Goal: Transaction & Acquisition: Purchase product/service

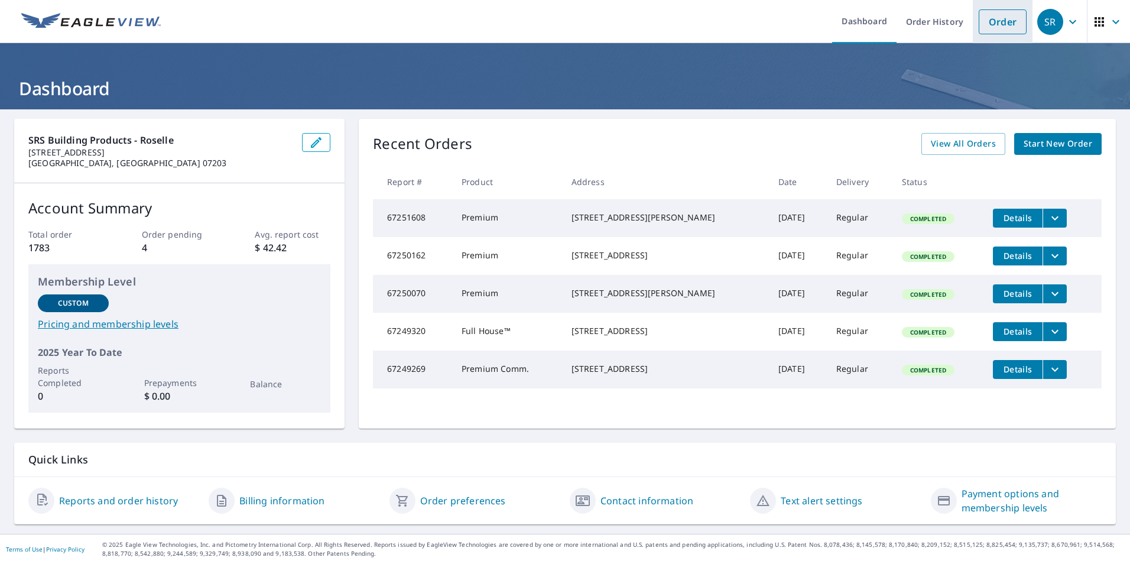
click at [990, 24] on link "Order" at bounding box center [1003, 21] width 48 height 25
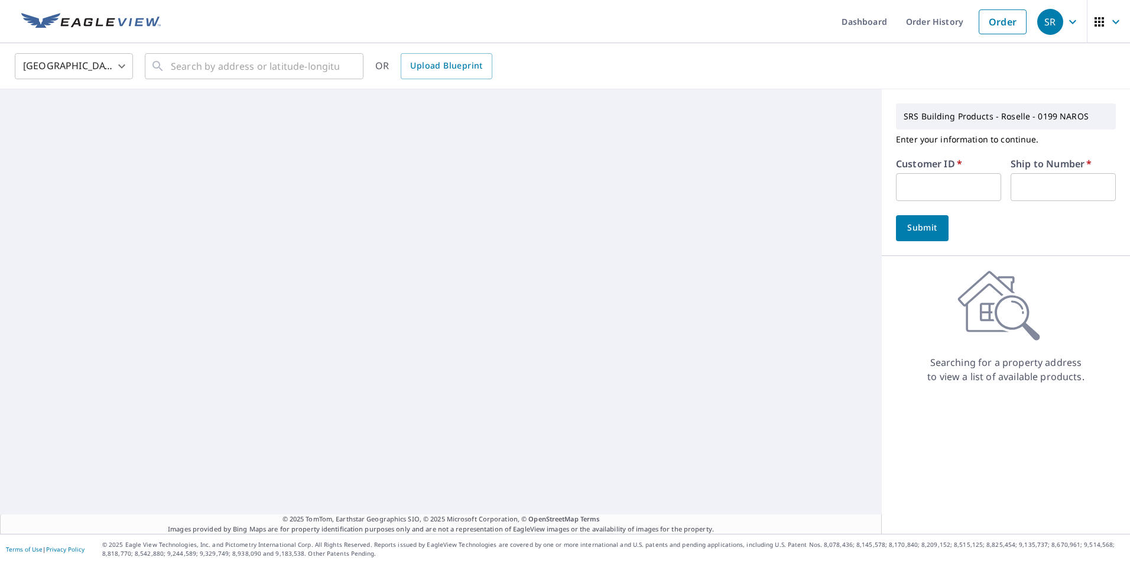
click at [932, 180] on input "text" at bounding box center [948, 187] width 105 height 28
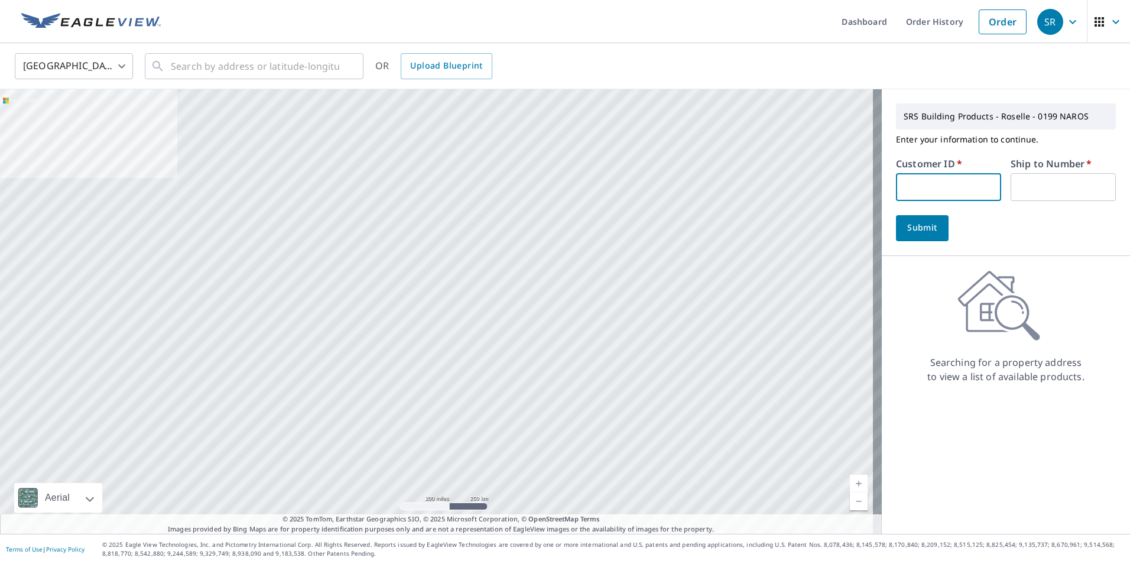
type input "GUA194"
type input "1"
click at [906, 227] on span "Submit" at bounding box center [923, 228] width 34 height 15
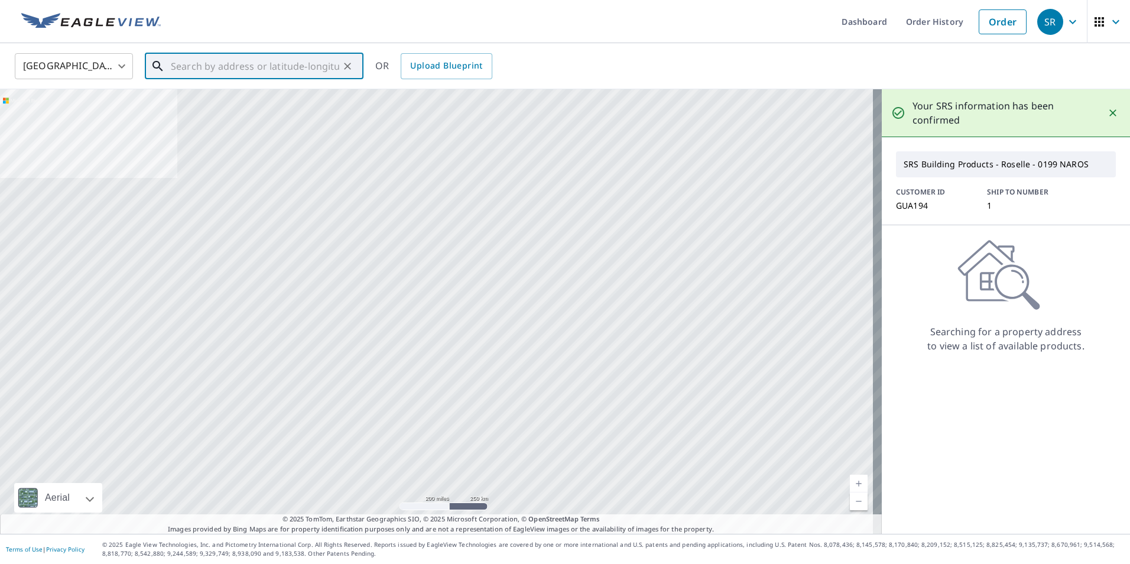
click at [279, 72] on input "text" at bounding box center [255, 66] width 169 height 33
click at [310, 73] on input "text" at bounding box center [255, 66] width 169 height 33
click at [297, 69] on input "text" at bounding box center [255, 66] width 169 height 33
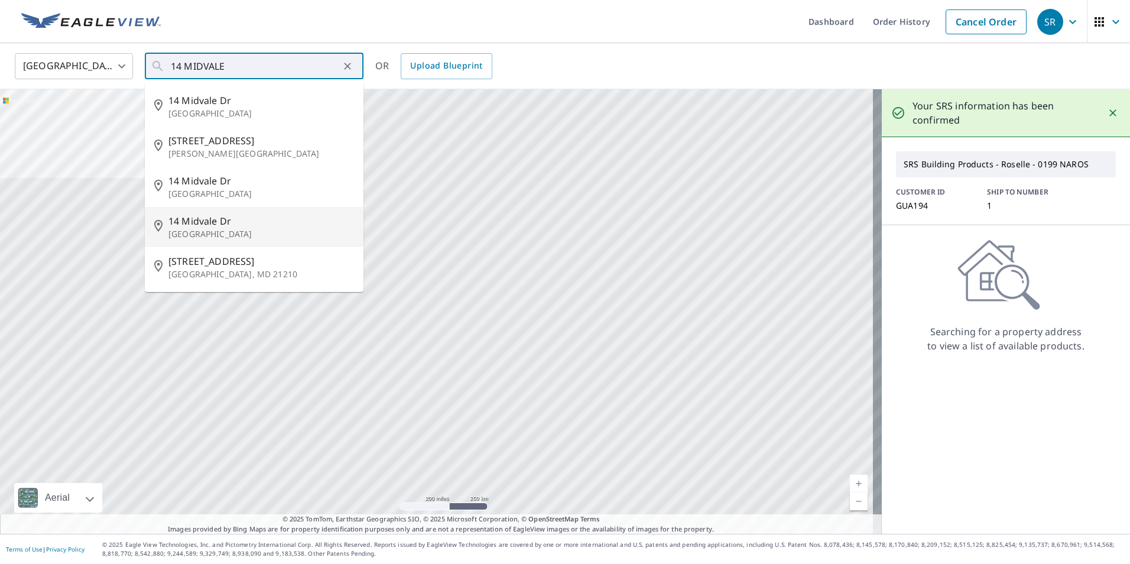
type input "[STREET_ADDRESS]"
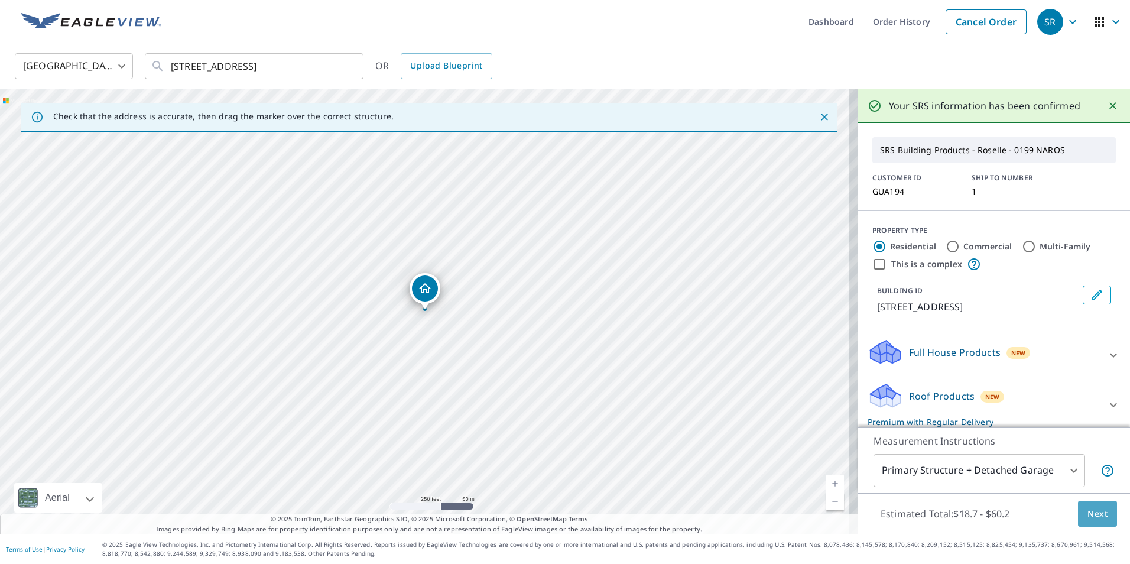
click at [1088, 519] on span "Next" at bounding box center [1098, 514] width 20 height 15
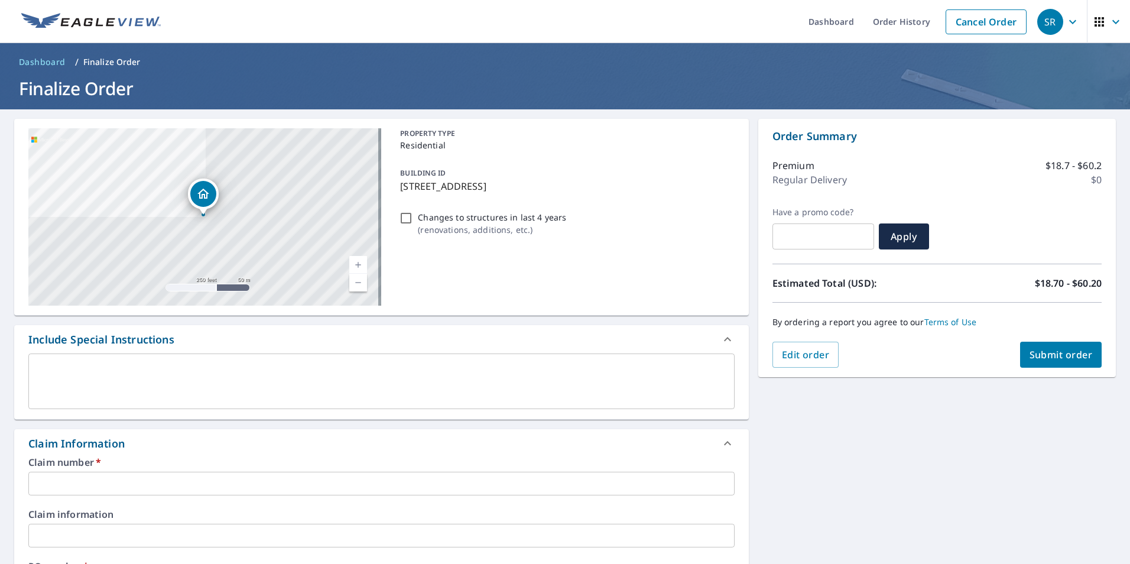
drag, startPoint x: 557, startPoint y: 185, endPoint x: 397, endPoint y: 186, distance: 159.6
click at [400, 186] on p "[STREET_ADDRESS]" at bounding box center [564, 186] width 329 height 14
checkbox input "true"
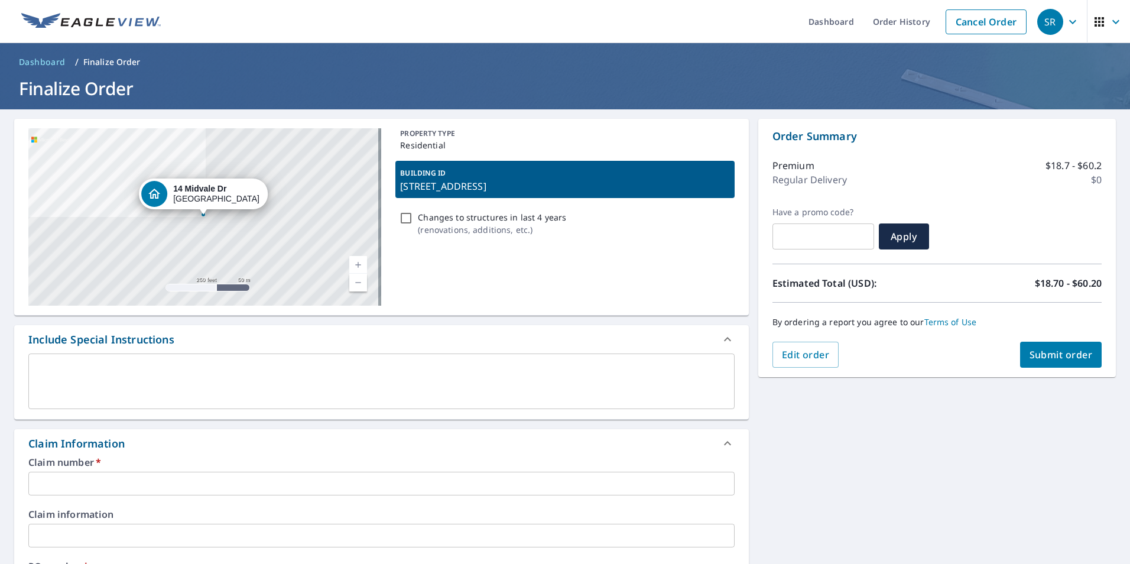
copy p "[STREET_ADDRESS]"
click at [331, 482] on input "text" at bounding box center [381, 484] width 707 height 24
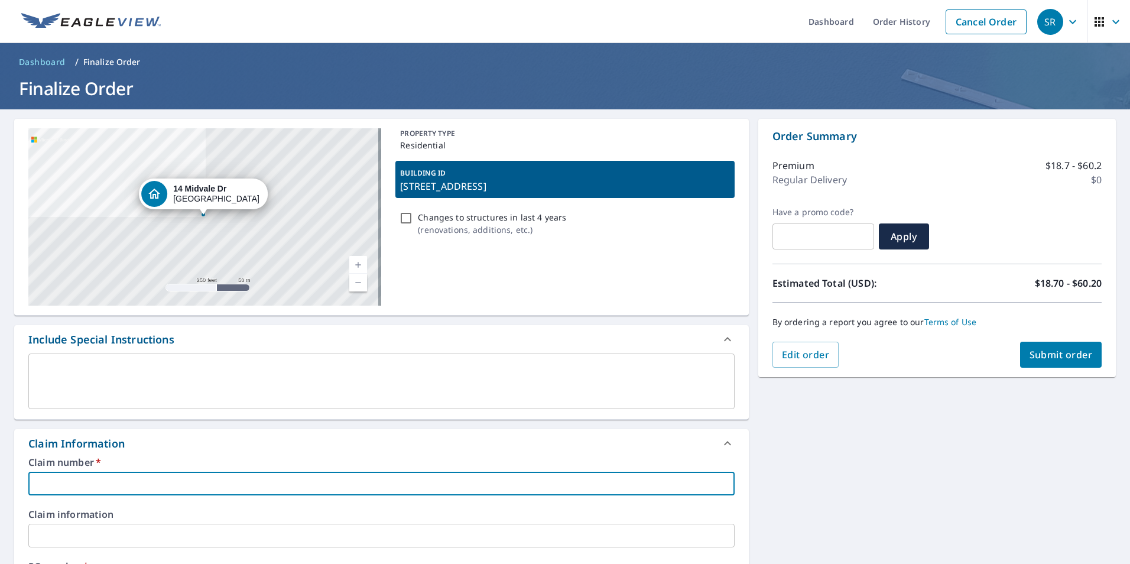
paste input "[STREET_ADDRESS]"
type input "[STREET_ADDRESS]"
checkbox input "true"
type input "[STREET_ADDRESS]"
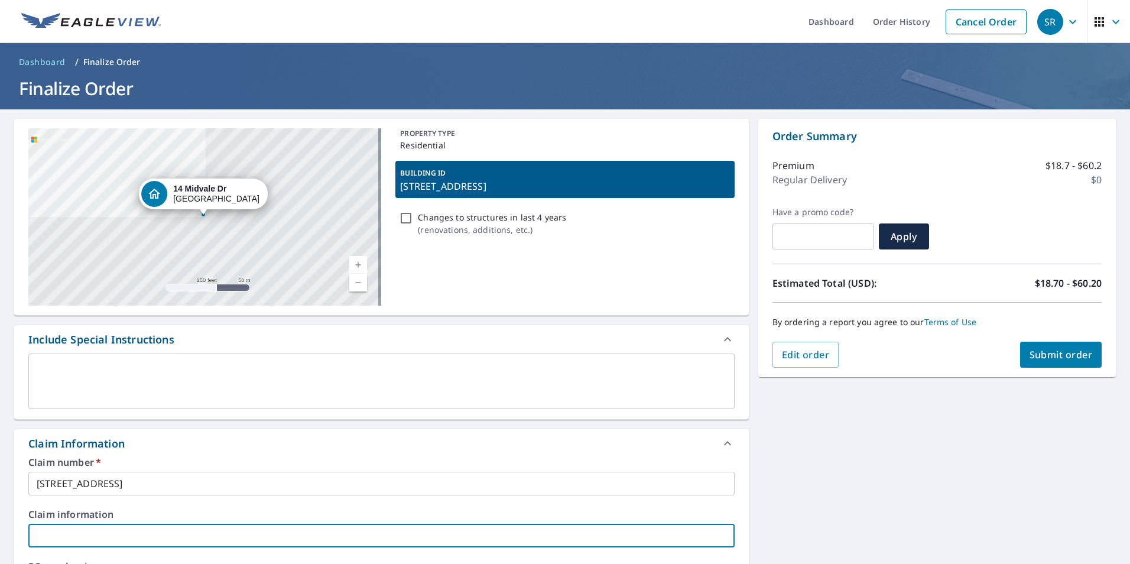
paste input "[STREET_ADDRESS]"
type input "[STREET_ADDRESS]"
checkbox input "true"
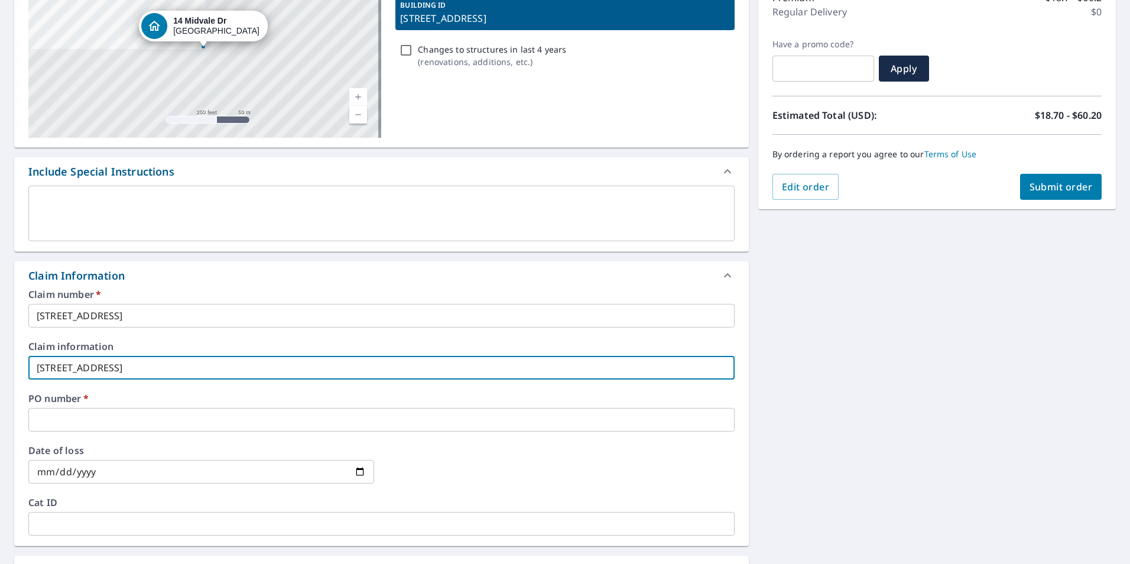
scroll to position [177, 0]
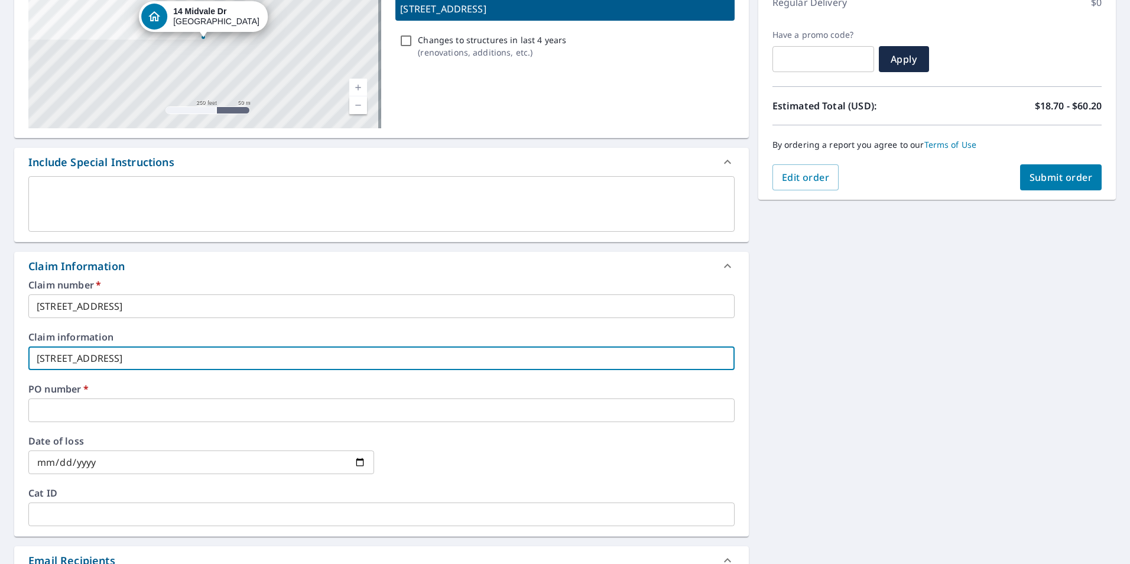
type input "[STREET_ADDRESS]"
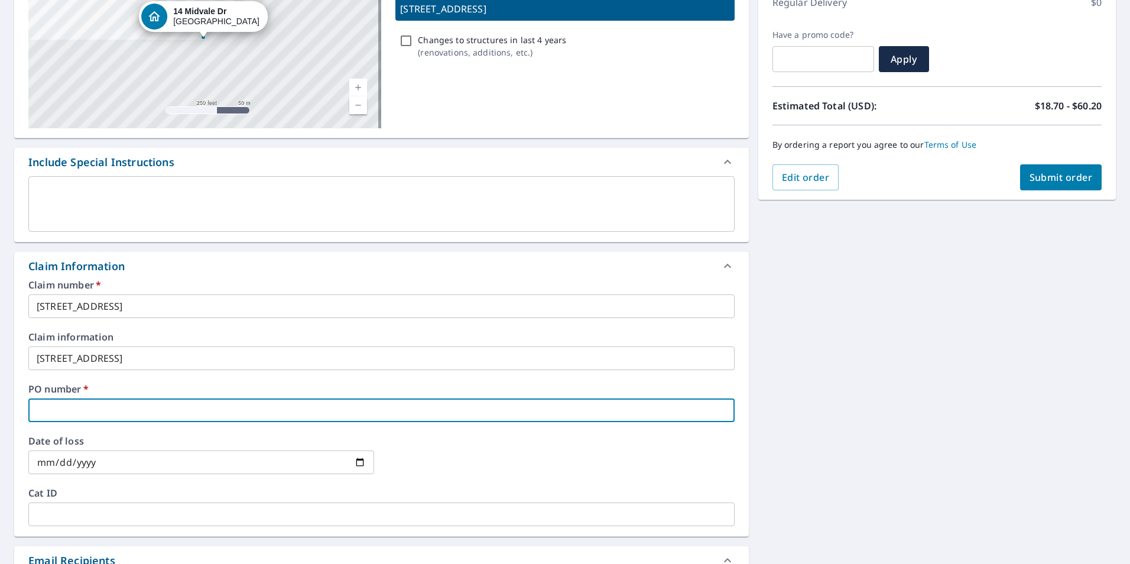
paste input "[STREET_ADDRESS]"
type input "[STREET_ADDRESS]"
checkbox input "true"
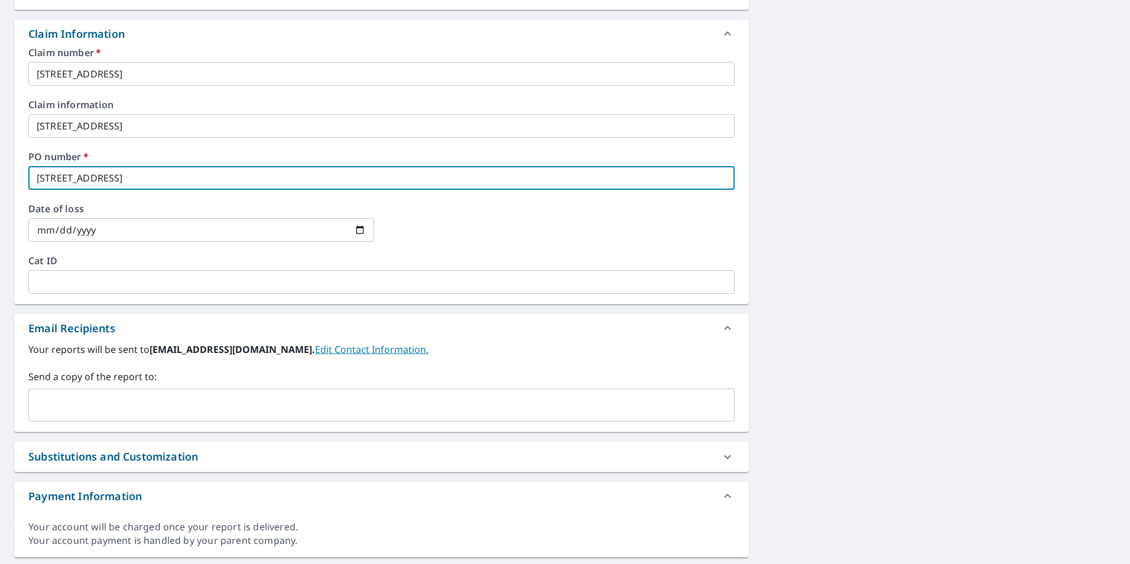
scroll to position [414, 0]
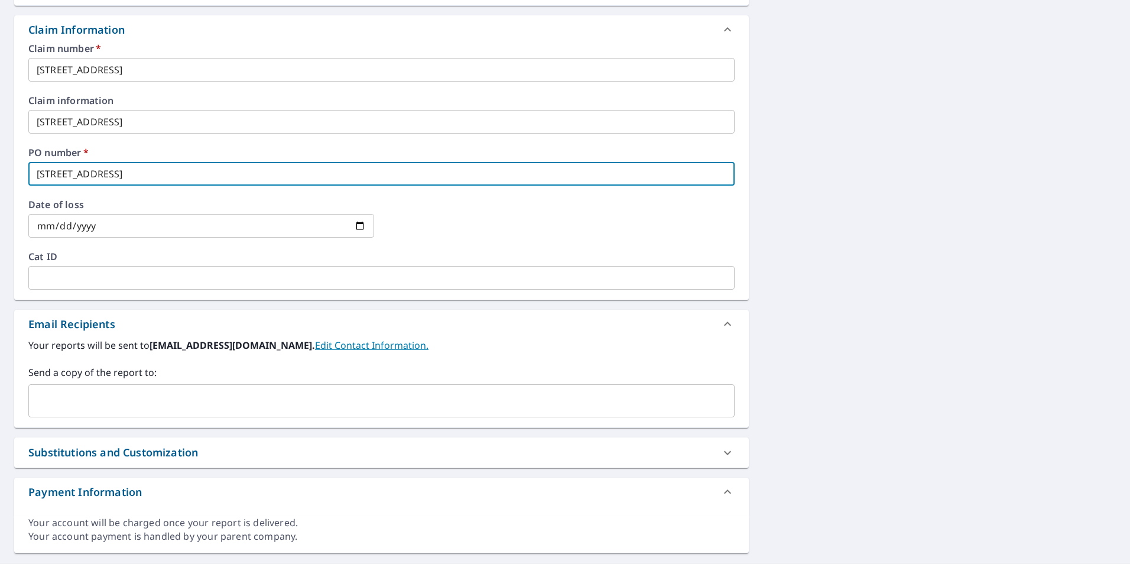
type input "[STREET_ADDRESS]"
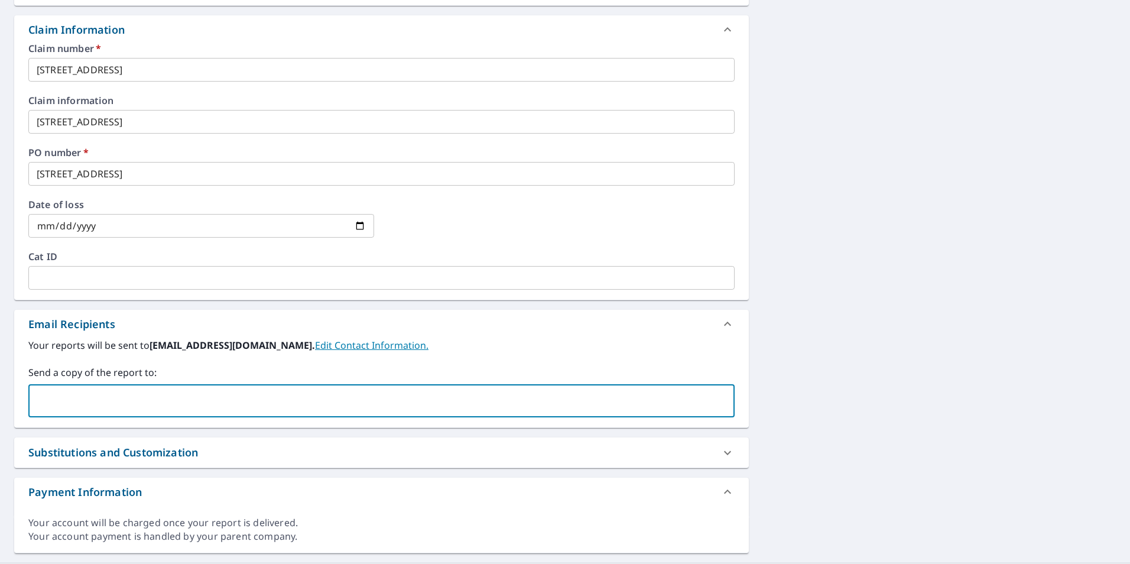
click at [334, 397] on input "text" at bounding box center [373, 401] width 678 height 22
type input "[EMAIL_ADDRESS][DOMAIN_NAME]"
click at [183, 399] on icon at bounding box center [177, 400] width 9 height 13
checkbox input "true"
type input "[EMAIL_ADDRESS][DOMAIN_NAME]"
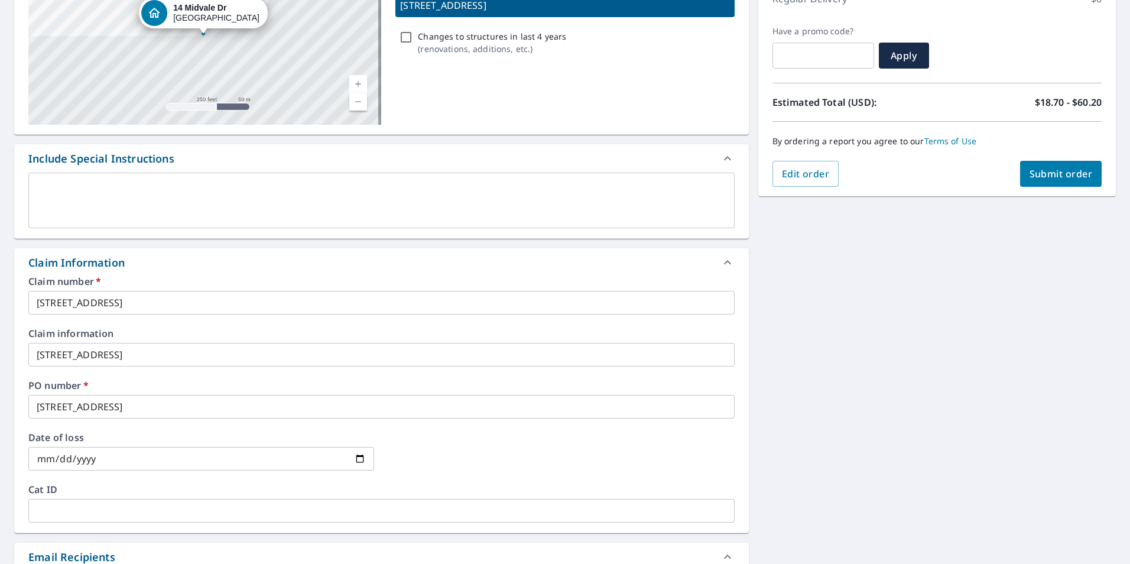
scroll to position [177, 0]
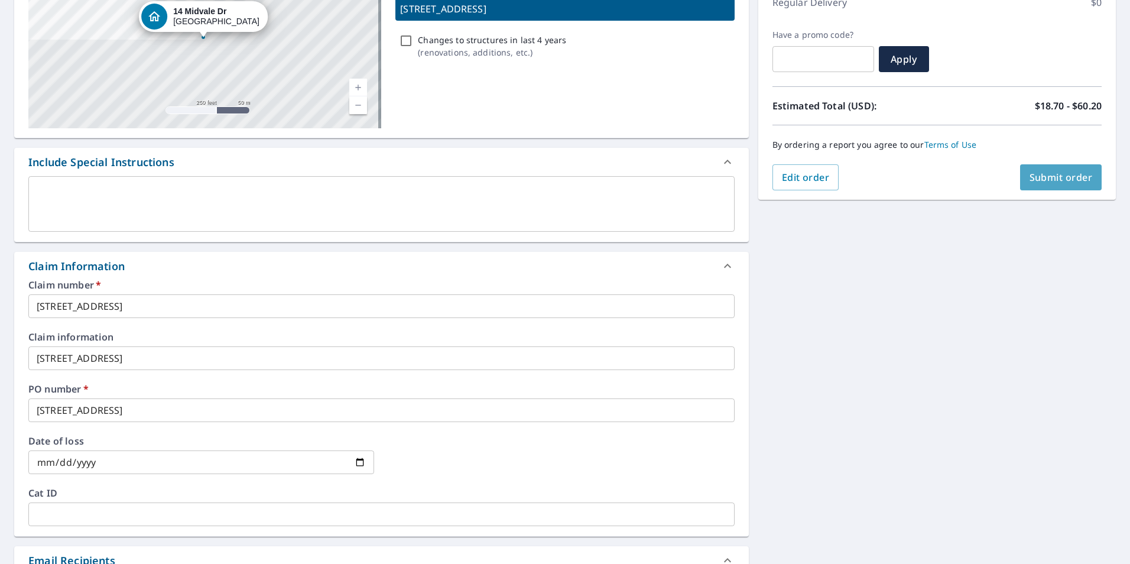
click at [1030, 183] on span "Submit order" at bounding box center [1061, 177] width 63 height 13
checkbox input "true"
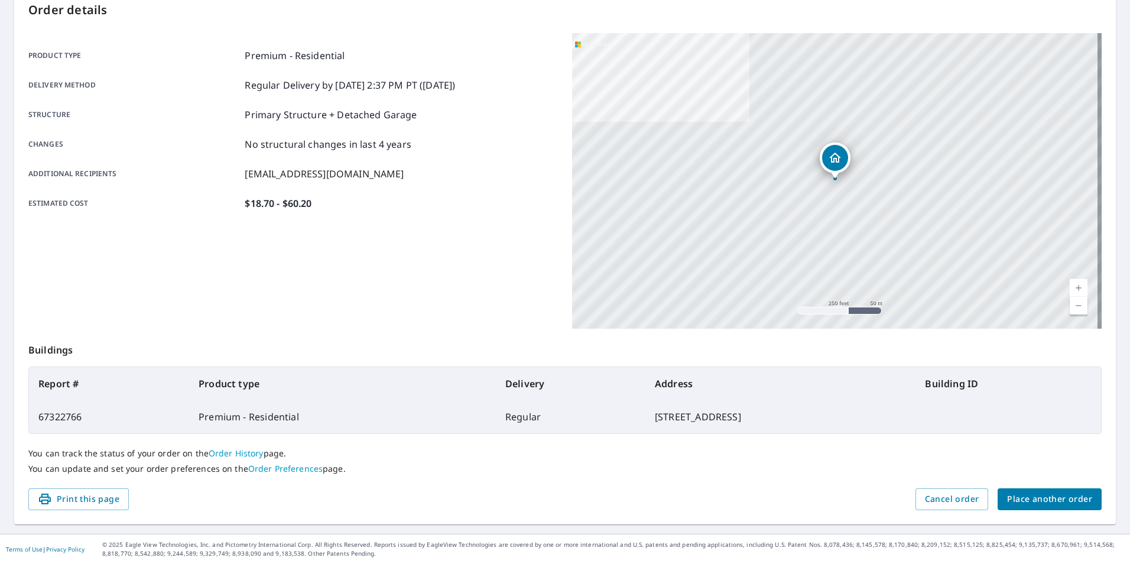
scroll to position [132, 0]
click at [1047, 504] on span "Place another order" at bounding box center [1050, 499] width 85 height 15
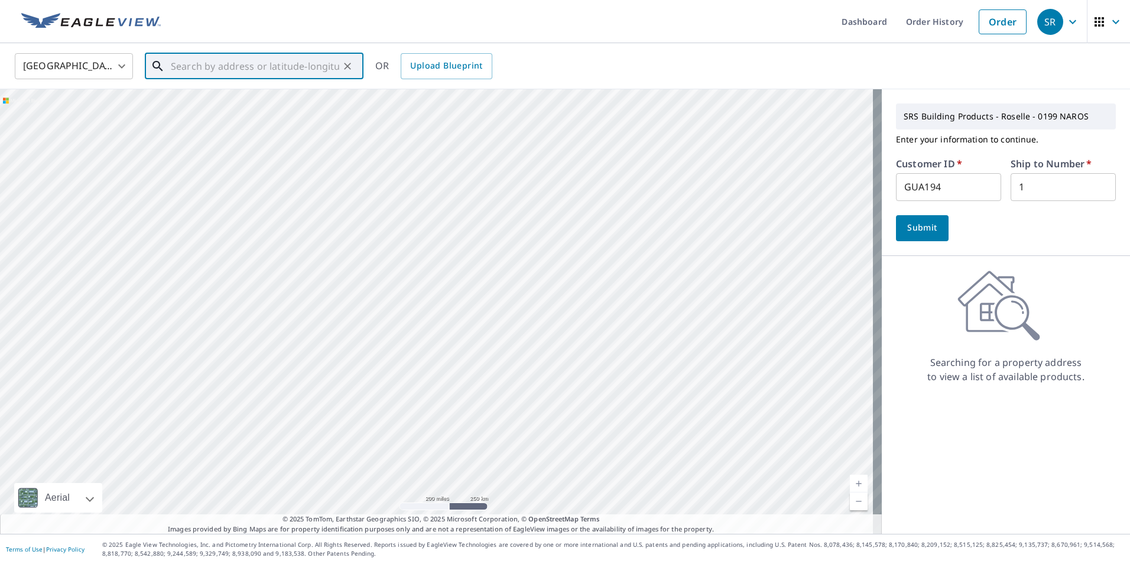
click at [274, 70] on input "text" at bounding box center [255, 66] width 169 height 33
click at [928, 12] on link "Order History" at bounding box center [935, 21] width 76 height 43
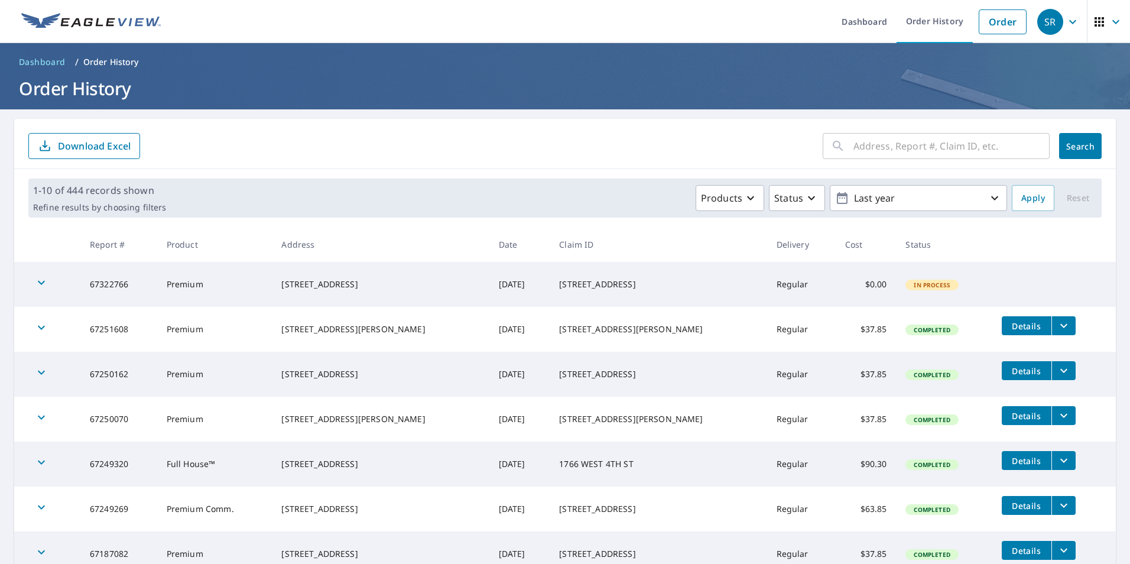
click at [526, 176] on div "1-10 of 444 records shown Refine results by choosing filters Products Status La…" at bounding box center [565, 198] width 1102 height 58
click at [555, 148] on form "​ Search Download Excel" at bounding box center [565, 146] width 1074 height 26
